Goal: Transaction & Acquisition: Book appointment/travel/reservation

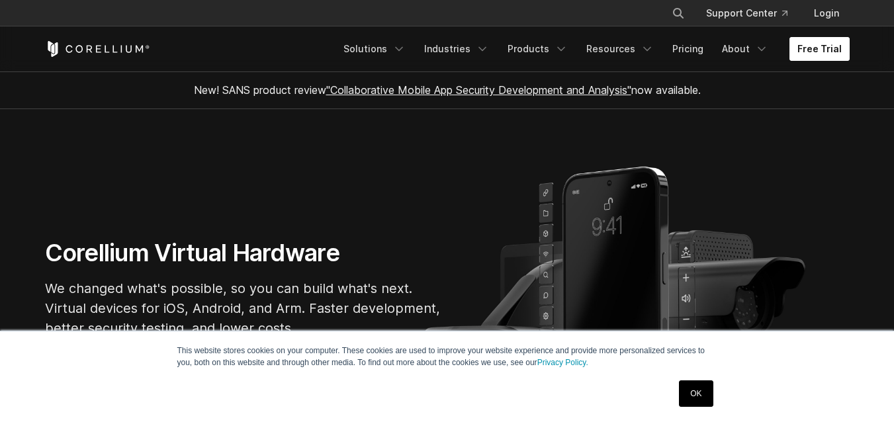
click at [825, 55] on link "Free Trial" at bounding box center [820, 49] width 60 height 24
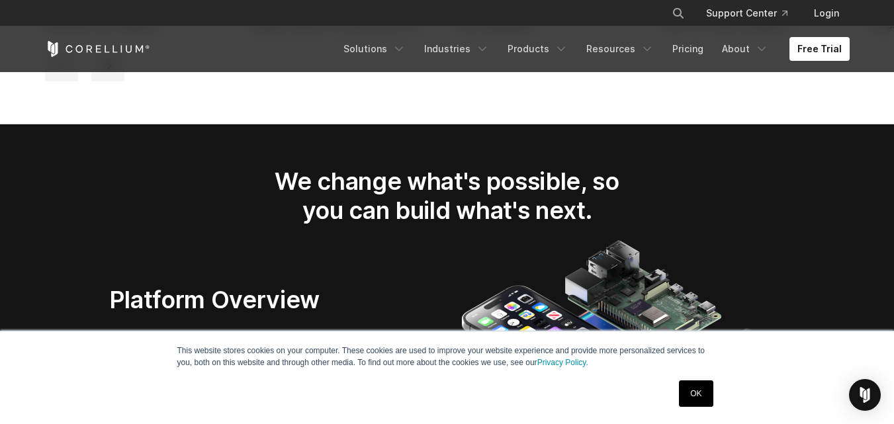
scroll to position [1880, 0]
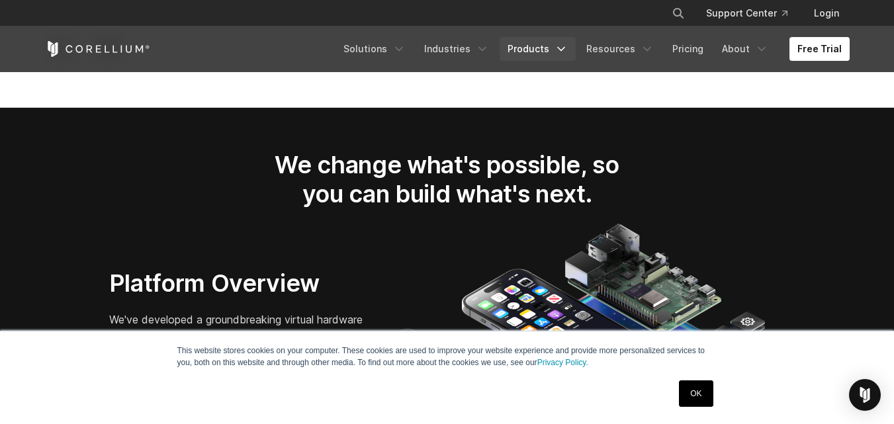
click at [526, 41] on link "Products" at bounding box center [538, 49] width 76 height 24
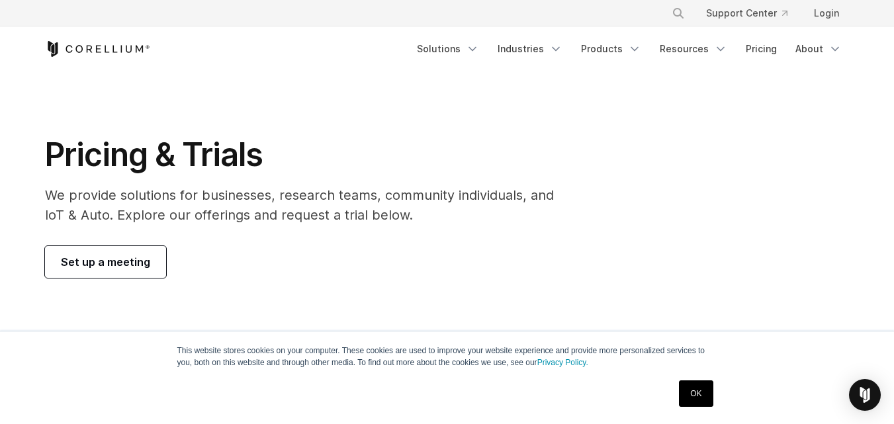
click at [150, 262] on link "Set up a meeting" at bounding box center [105, 262] width 121 height 32
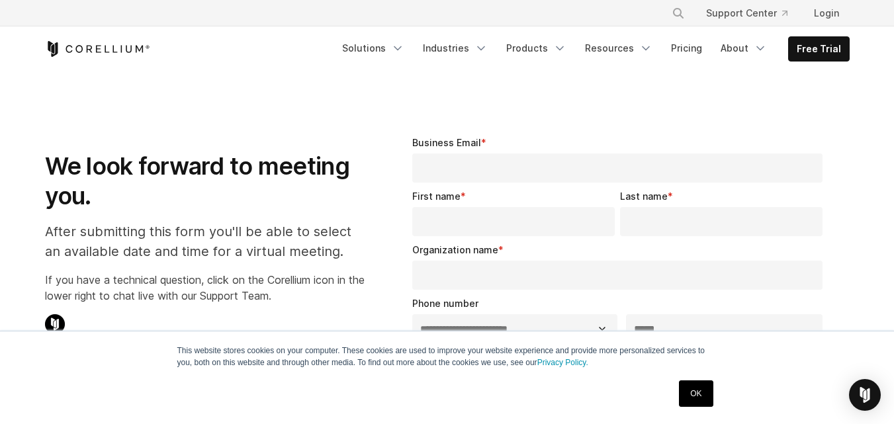
select select "**"
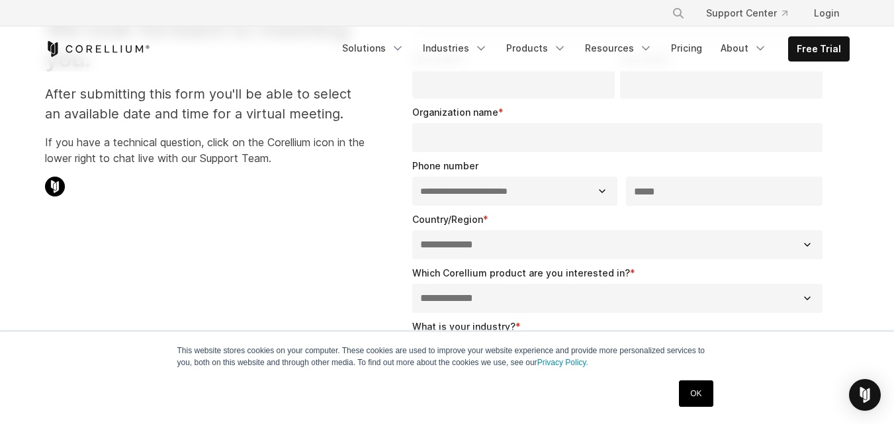
scroll to position [132, 0]
